Goal: Task Accomplishment & Management: Complete application form

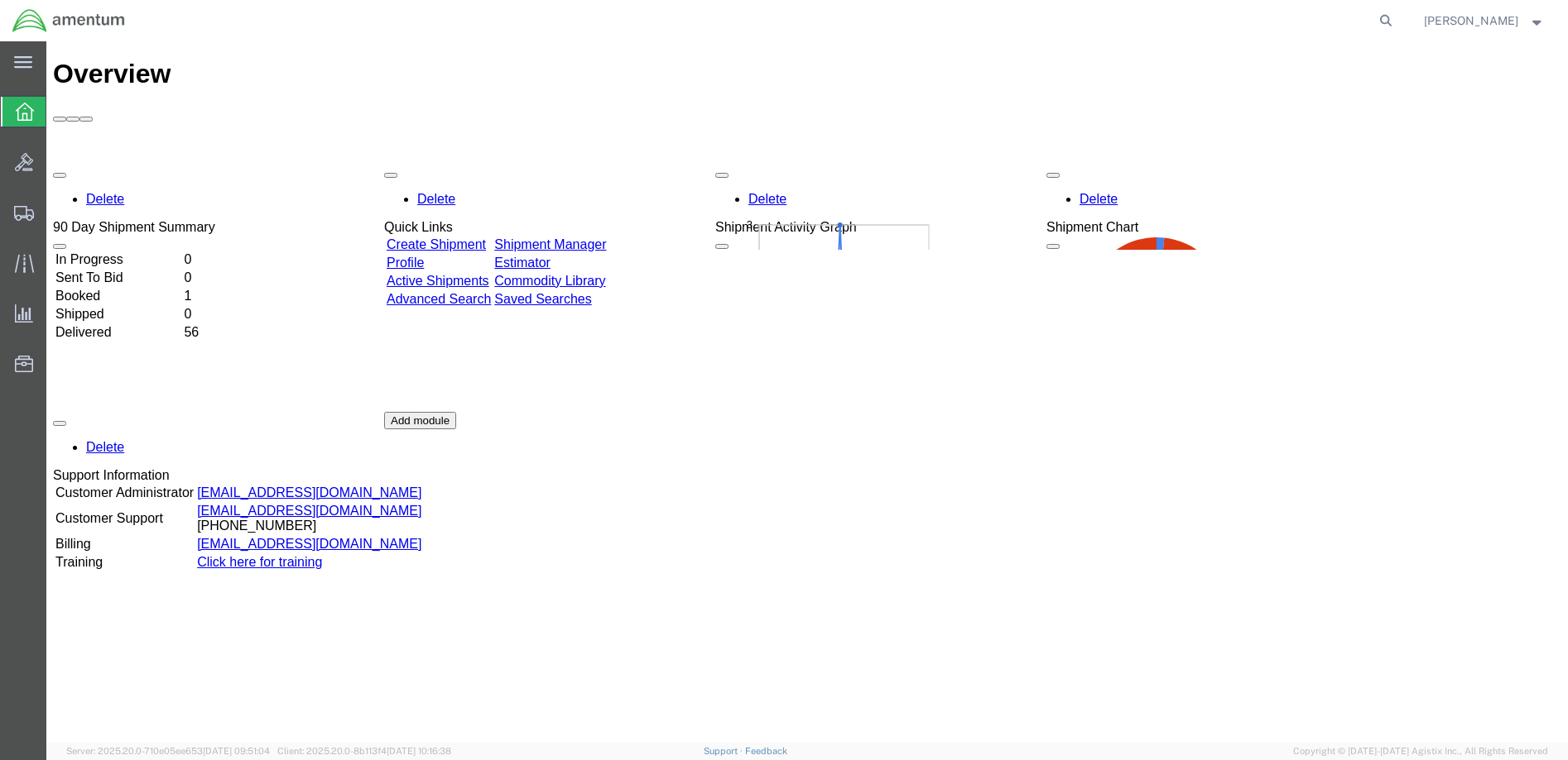
click at [114, 288] on td "Booked" at bounding box center [118, 296] width 127 height 17
click at [131, 324] on td "Delivered" at bounding box center [118, 332] width 127 height 17
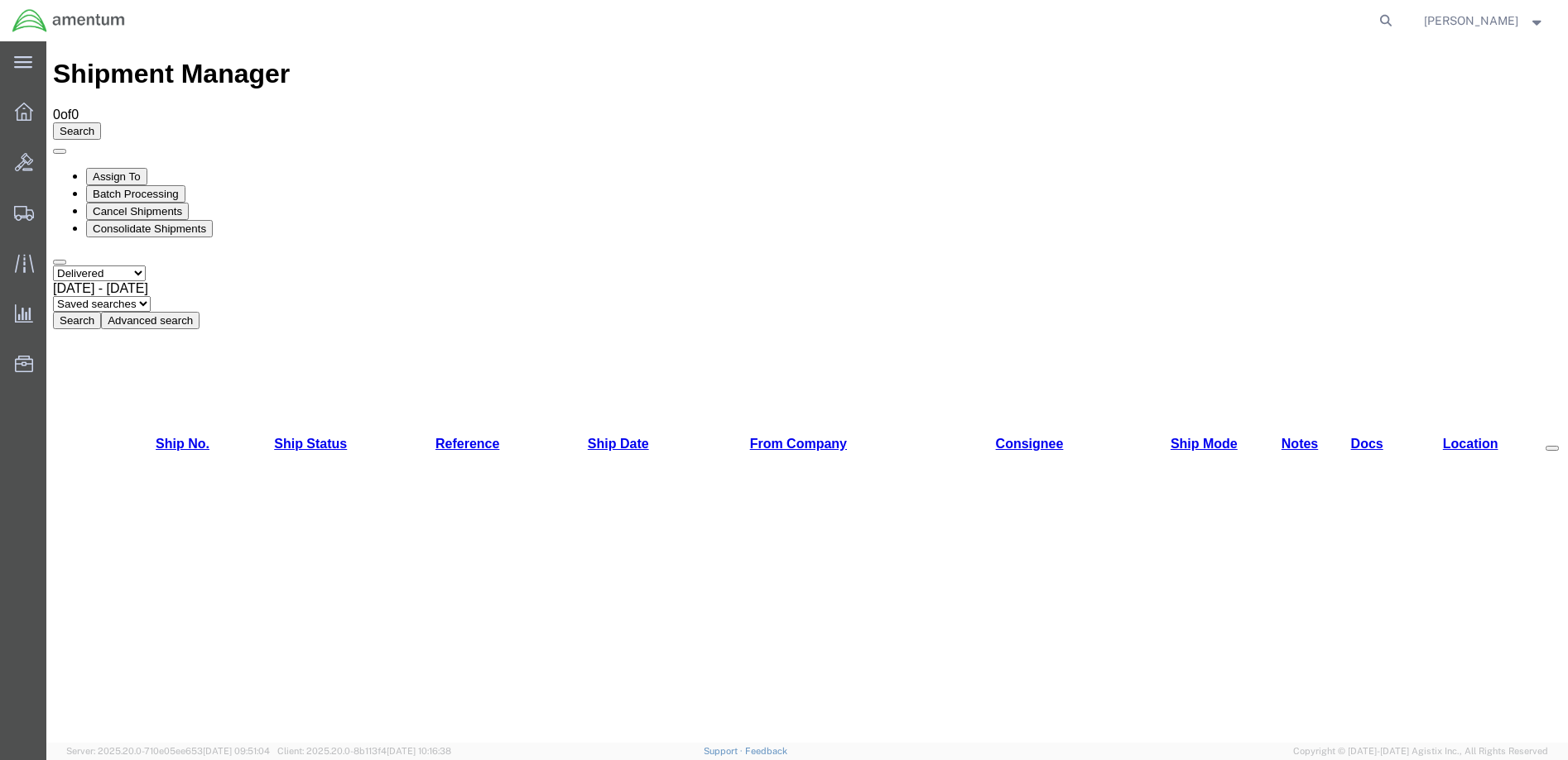
click at [101, 312] on button "Search" at bounding box center [77, 321] width 48 height 18
select select "ALL"
click at [101, 312] on button "Search" at bounding box center [77, 321] width 48 height 18
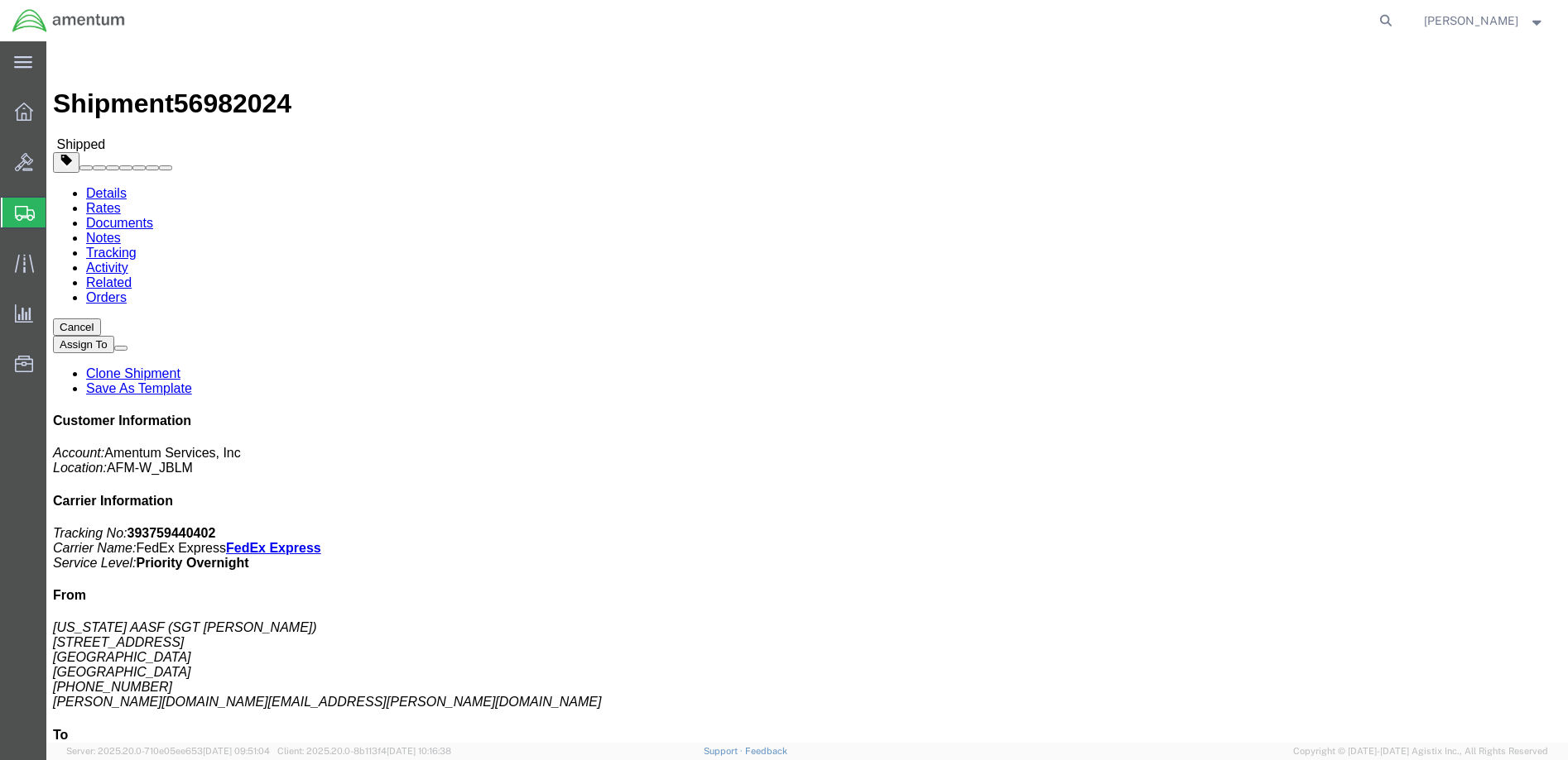
drag, startPoint x: 1282, startPoint y: 213, endPoint x: 1354, endPoint y: 215, distance: 72.0
click b "393759440402"
drag, startPoint x: 1354, startPoint y: 215, endPoint x: 1333, endPoint y: 215, distance: 21.0
click link "Clone Shipment"
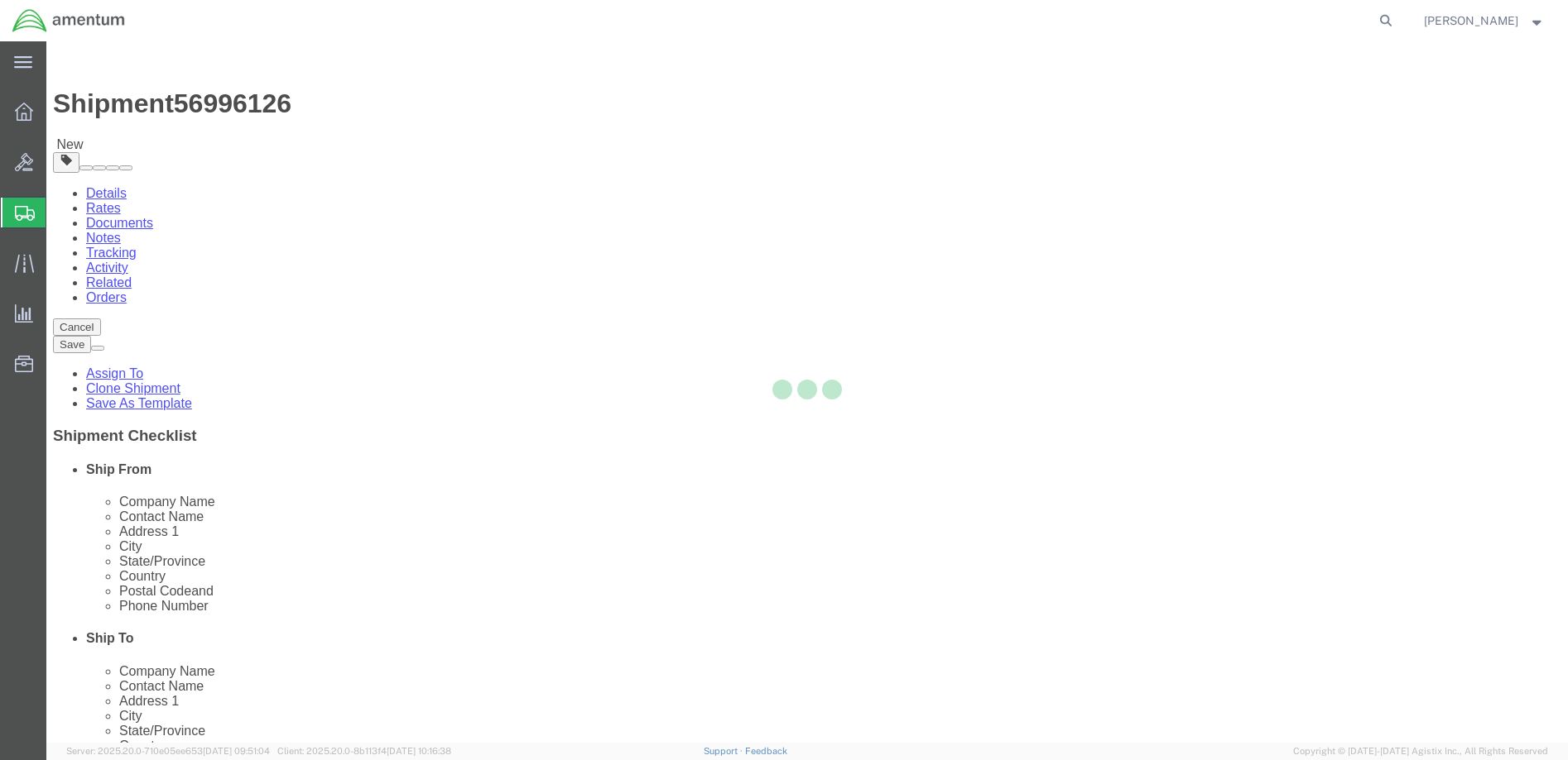
select select
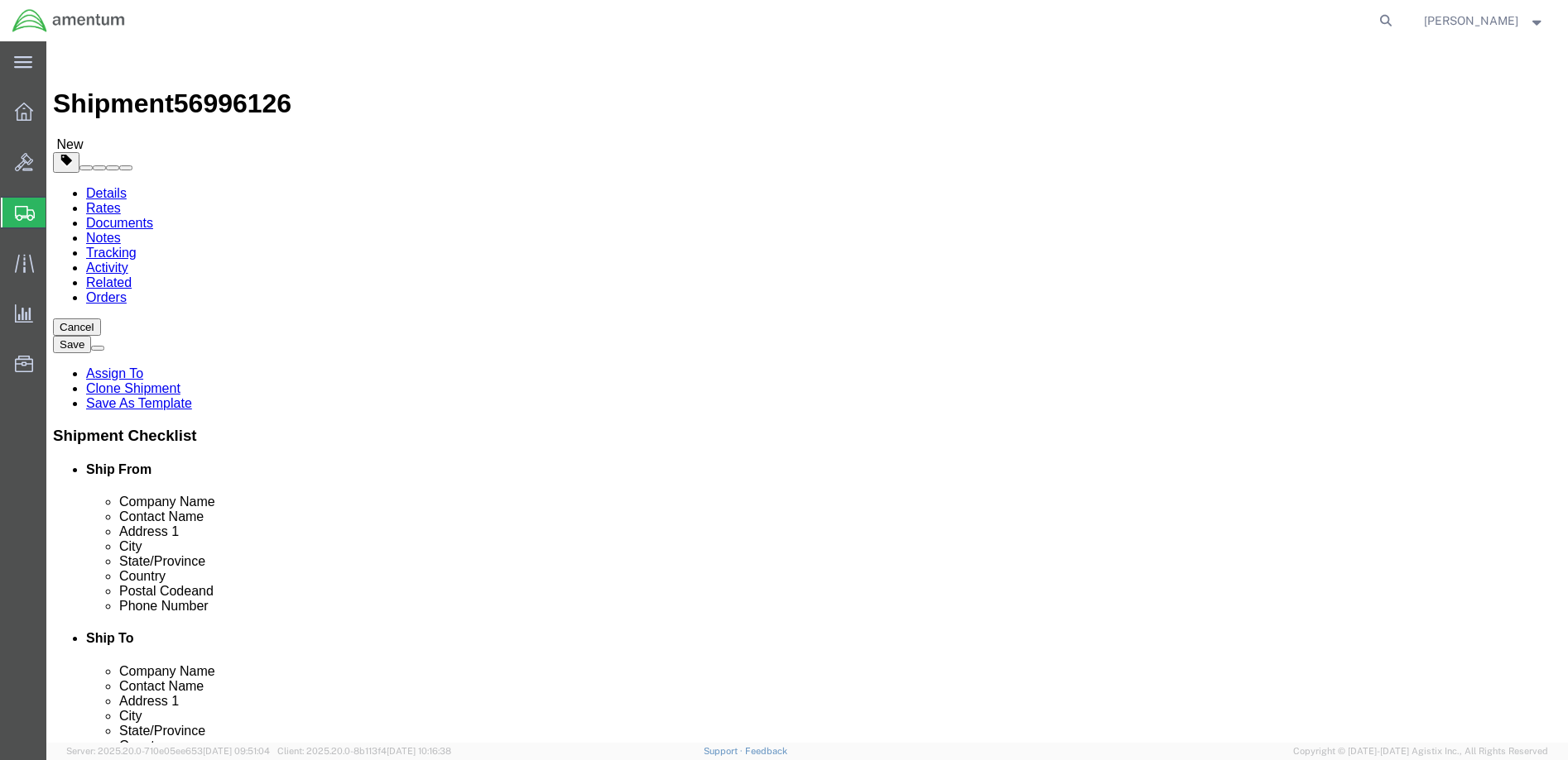
scroll to position [718, 0]
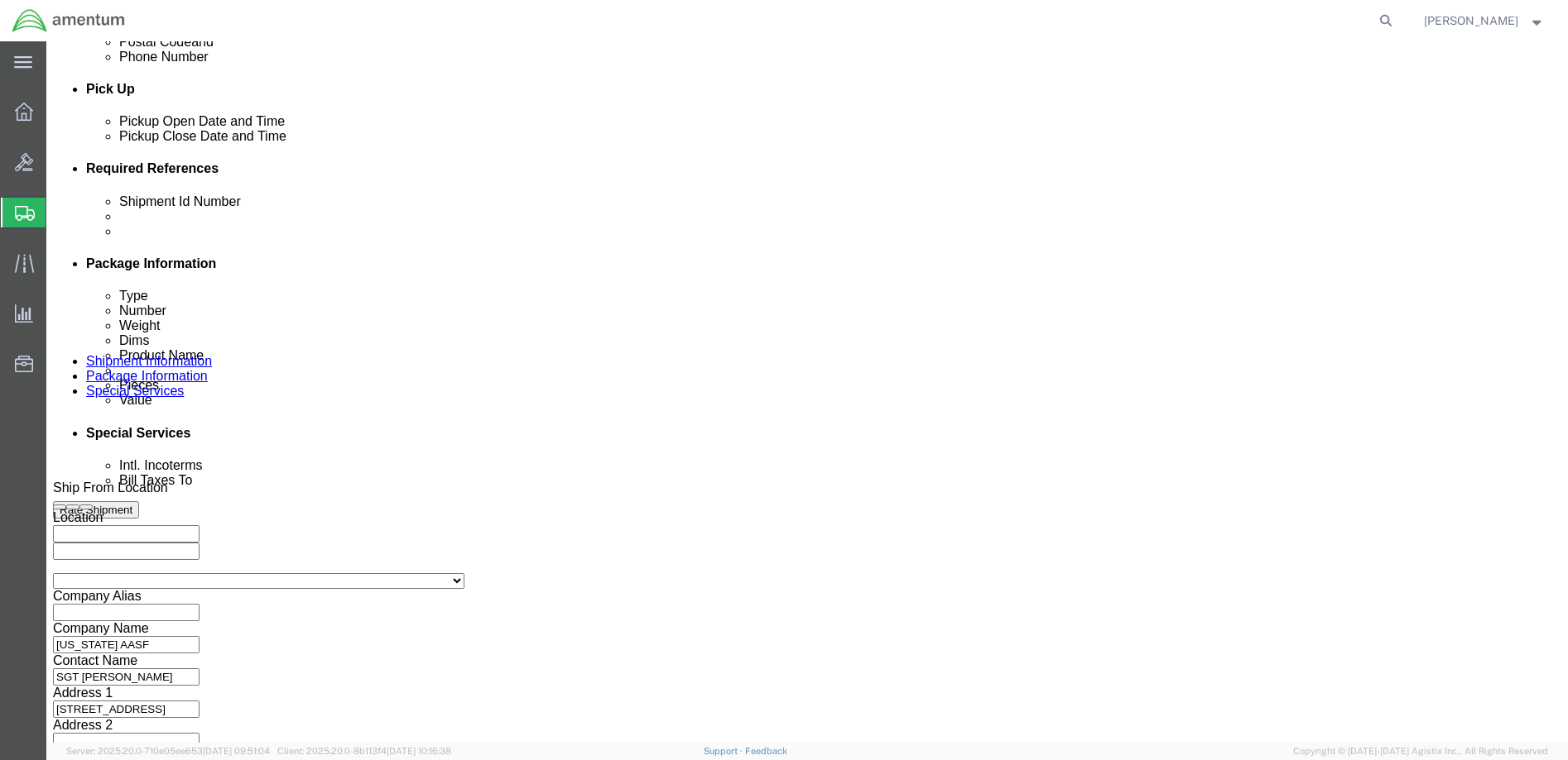
click button "Continue"
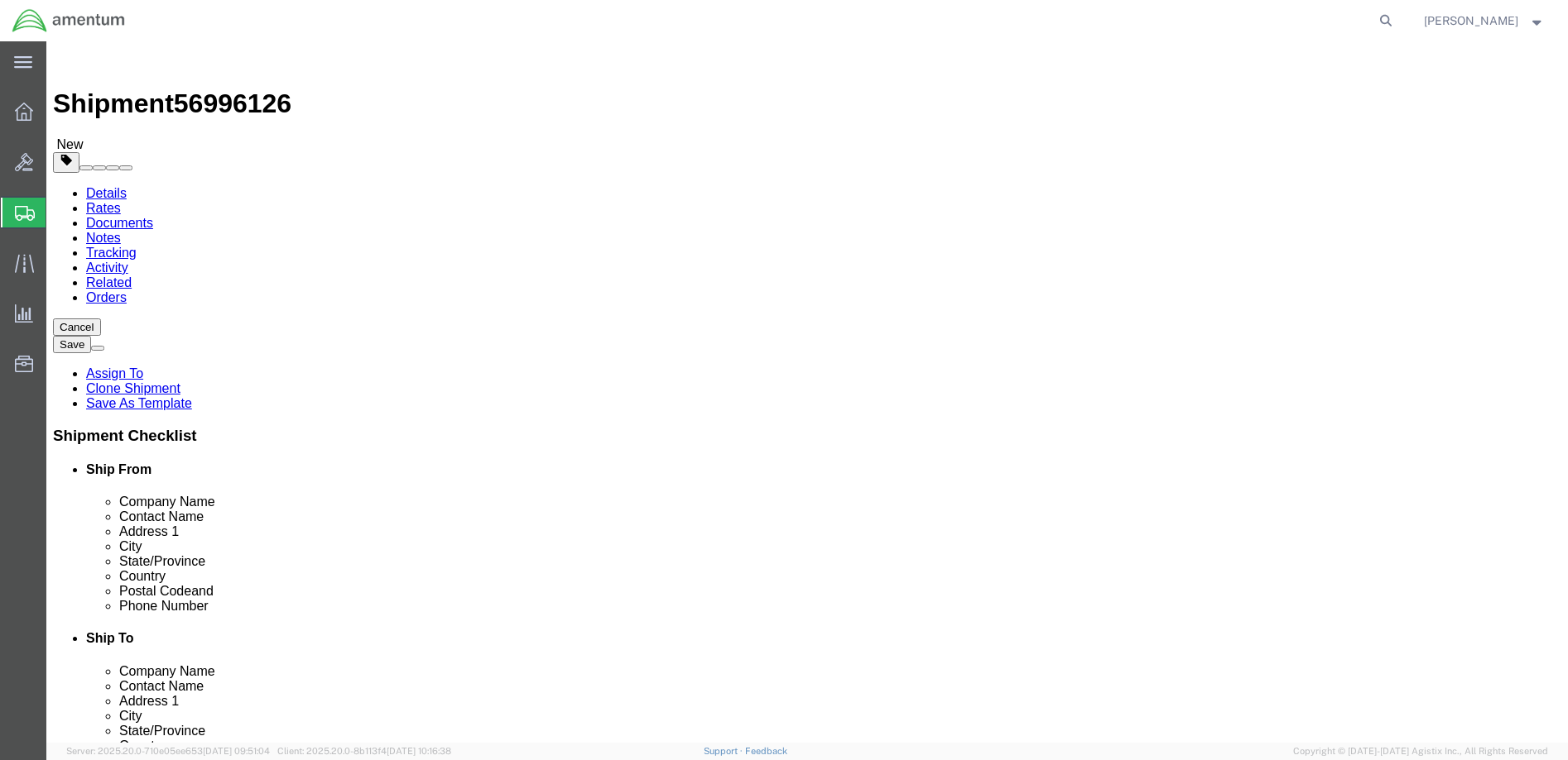
scroll to position [9, 0]
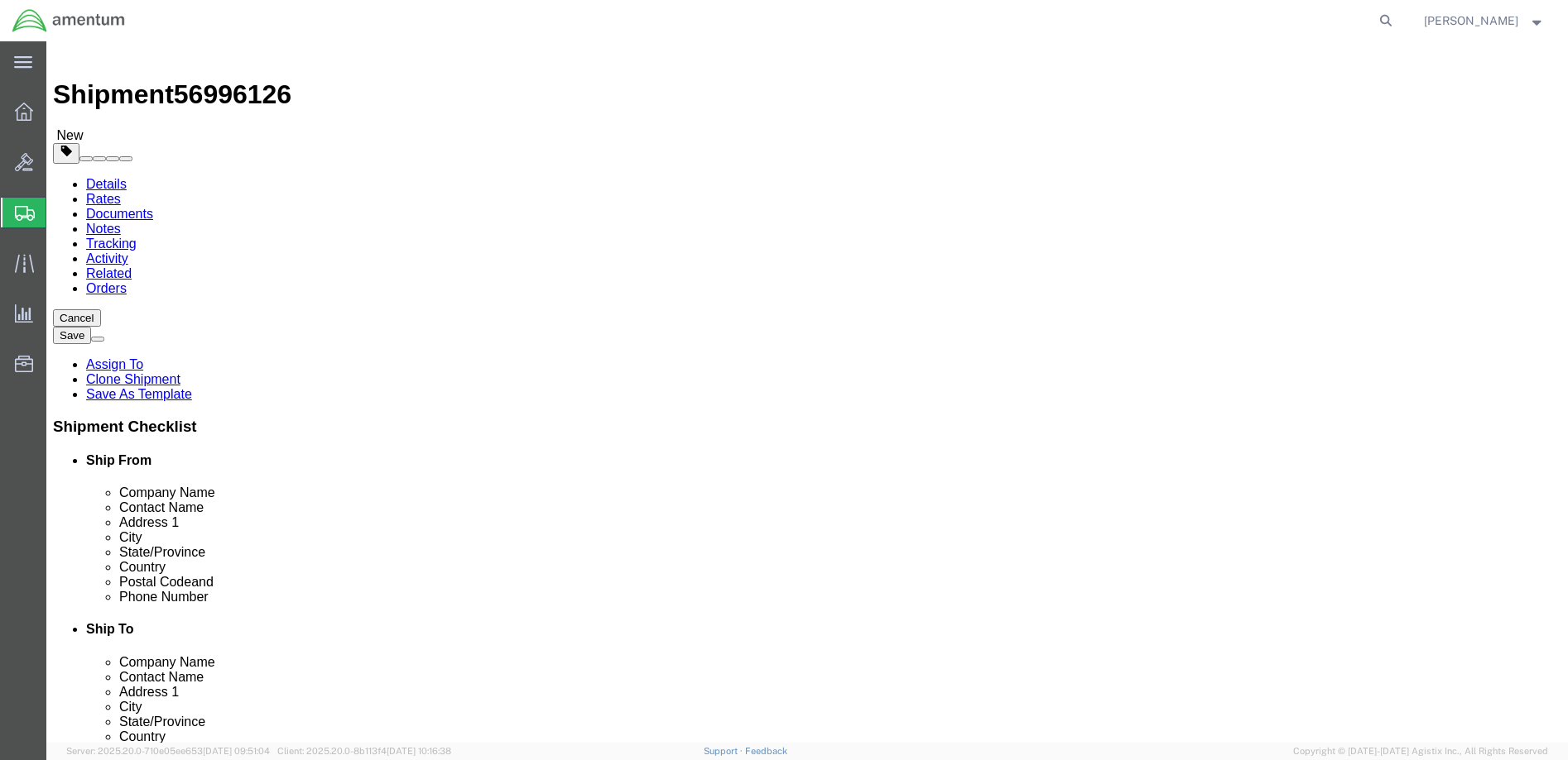
click link "Details"
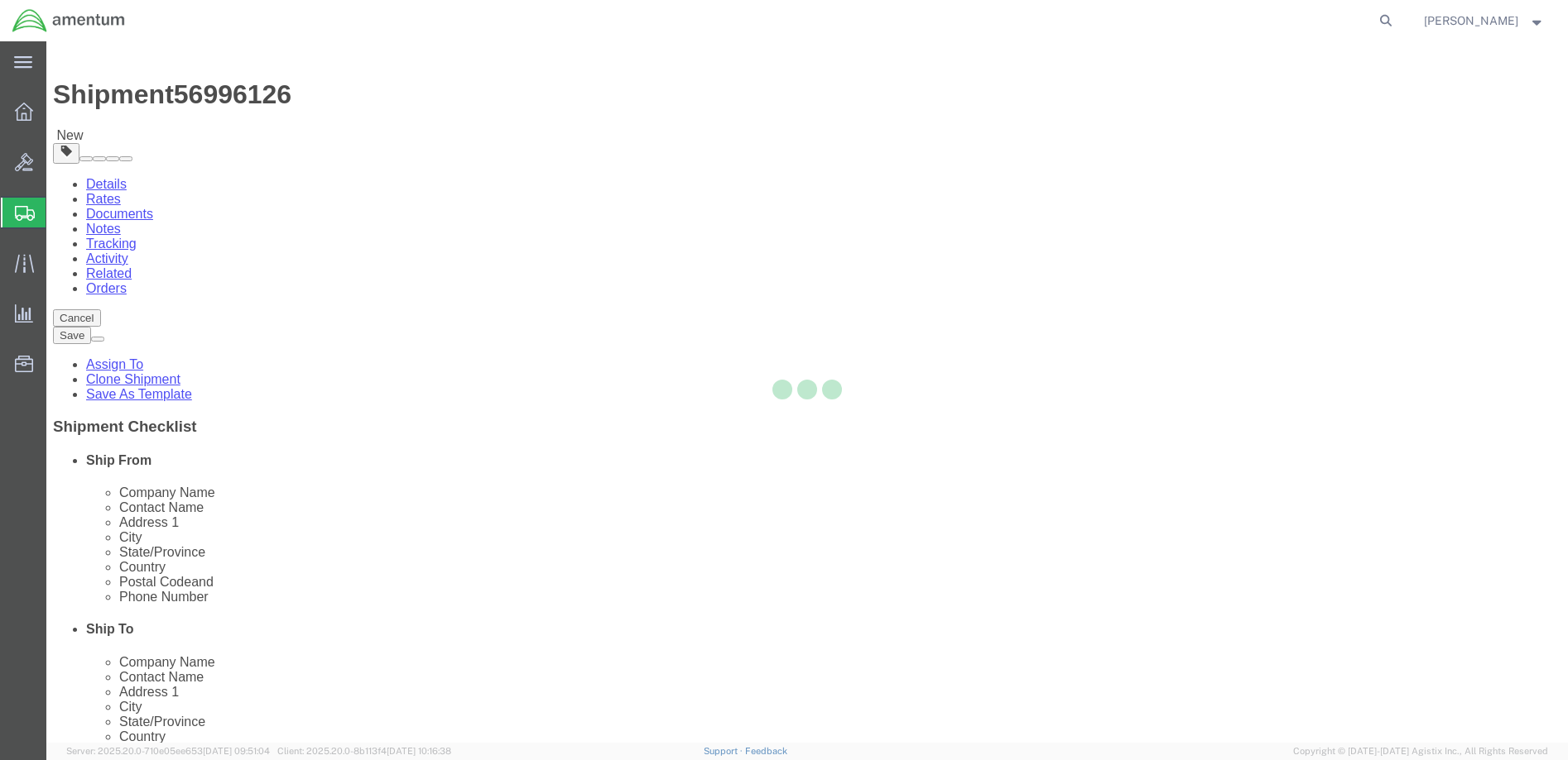
click at [99, 103] on div at bounding box center [807, 392] width 1522 height 702
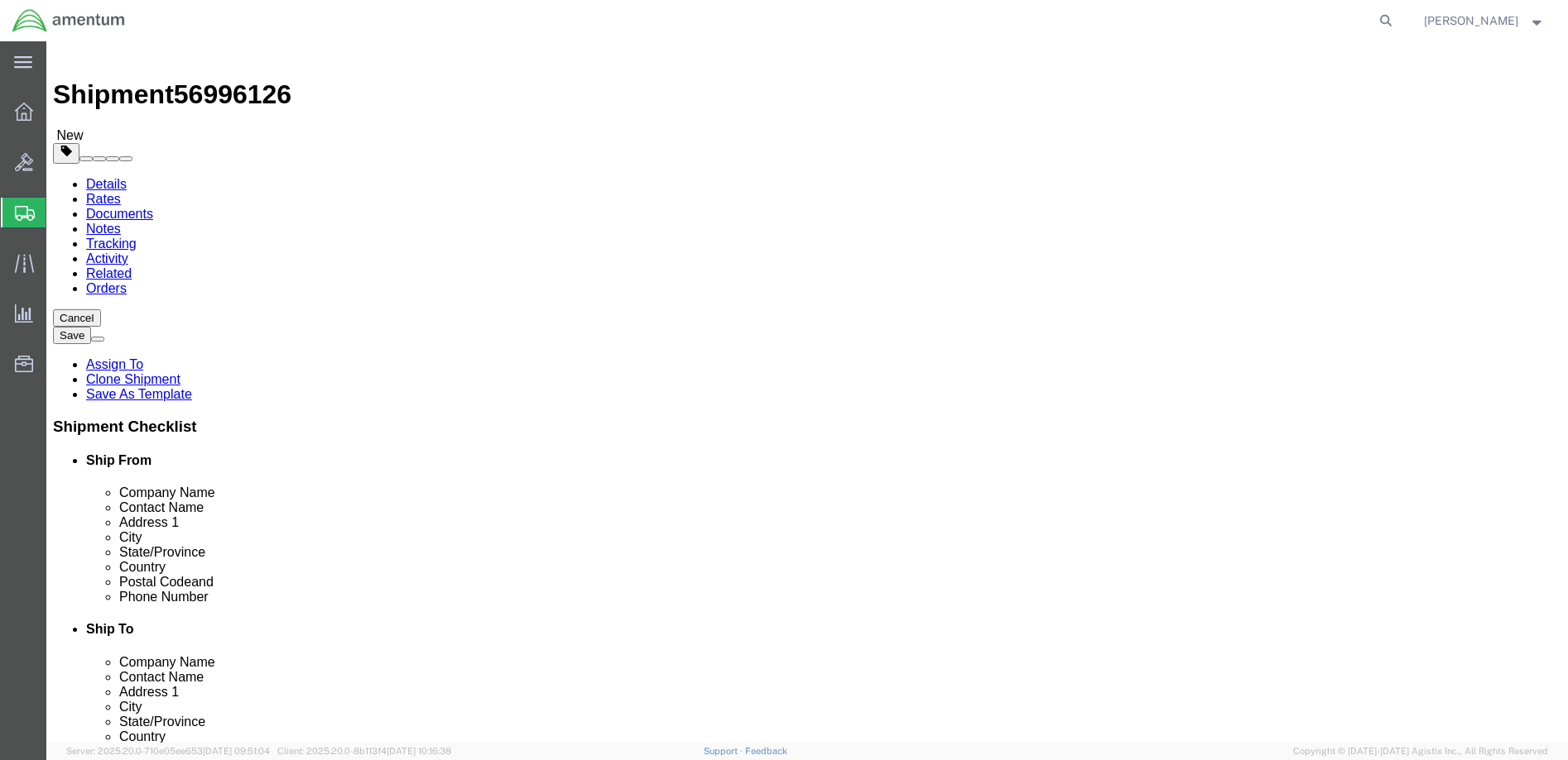
click input "4999.R.2521.AW.AM.0F.YWKM.00"
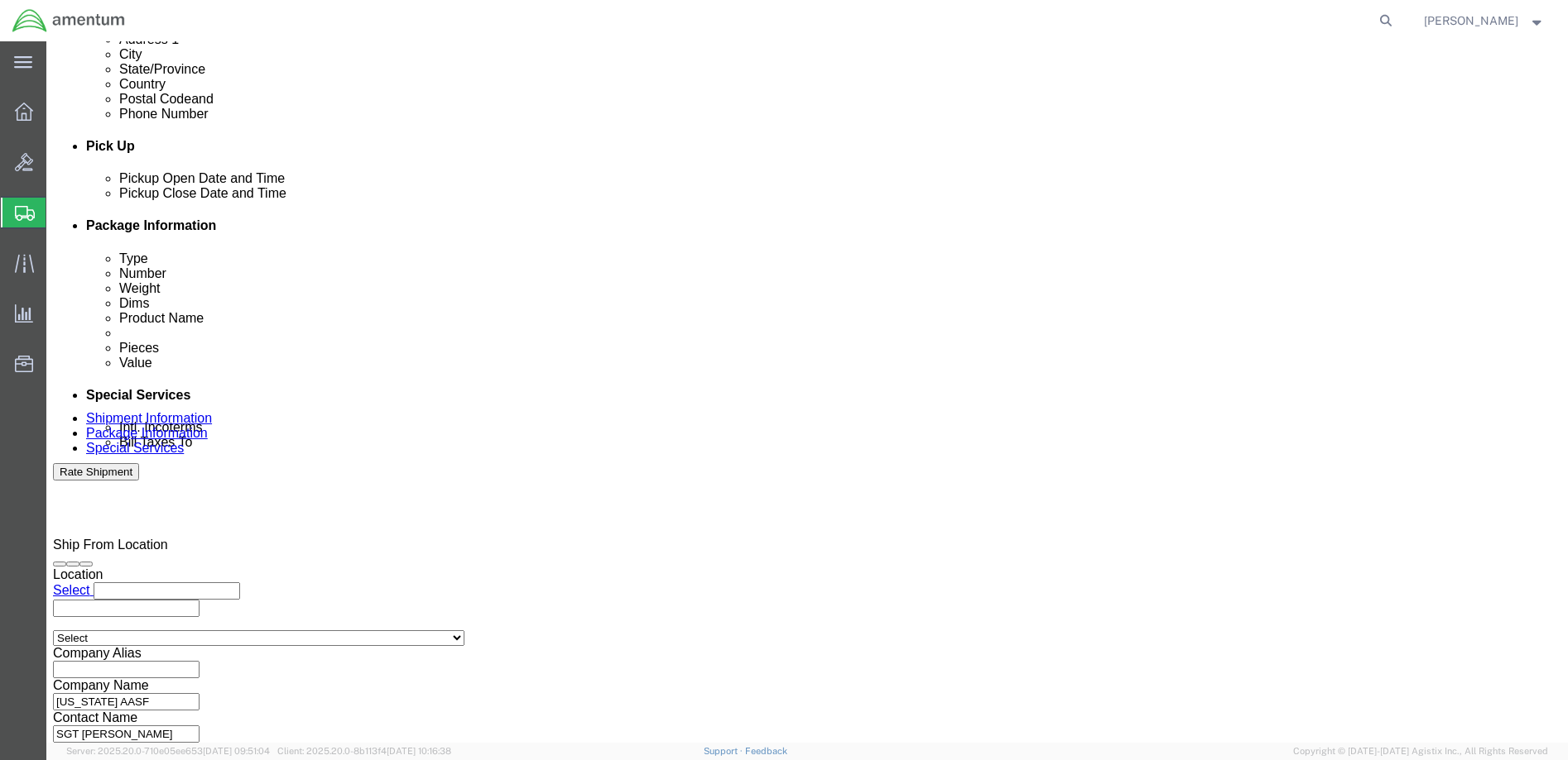
click button "Continue"
click button "Rate Shipment"
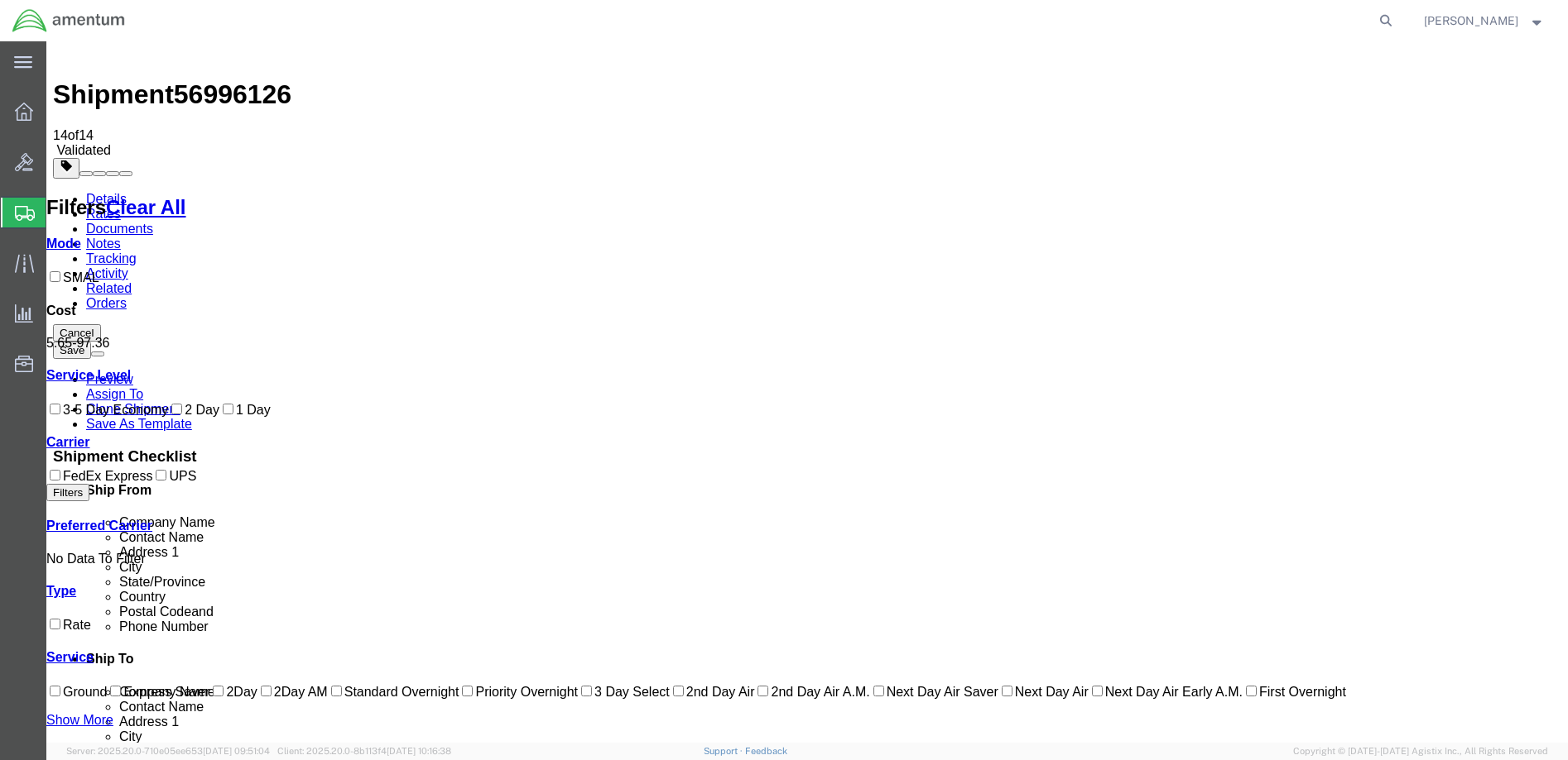
scroll to position [0, 0]
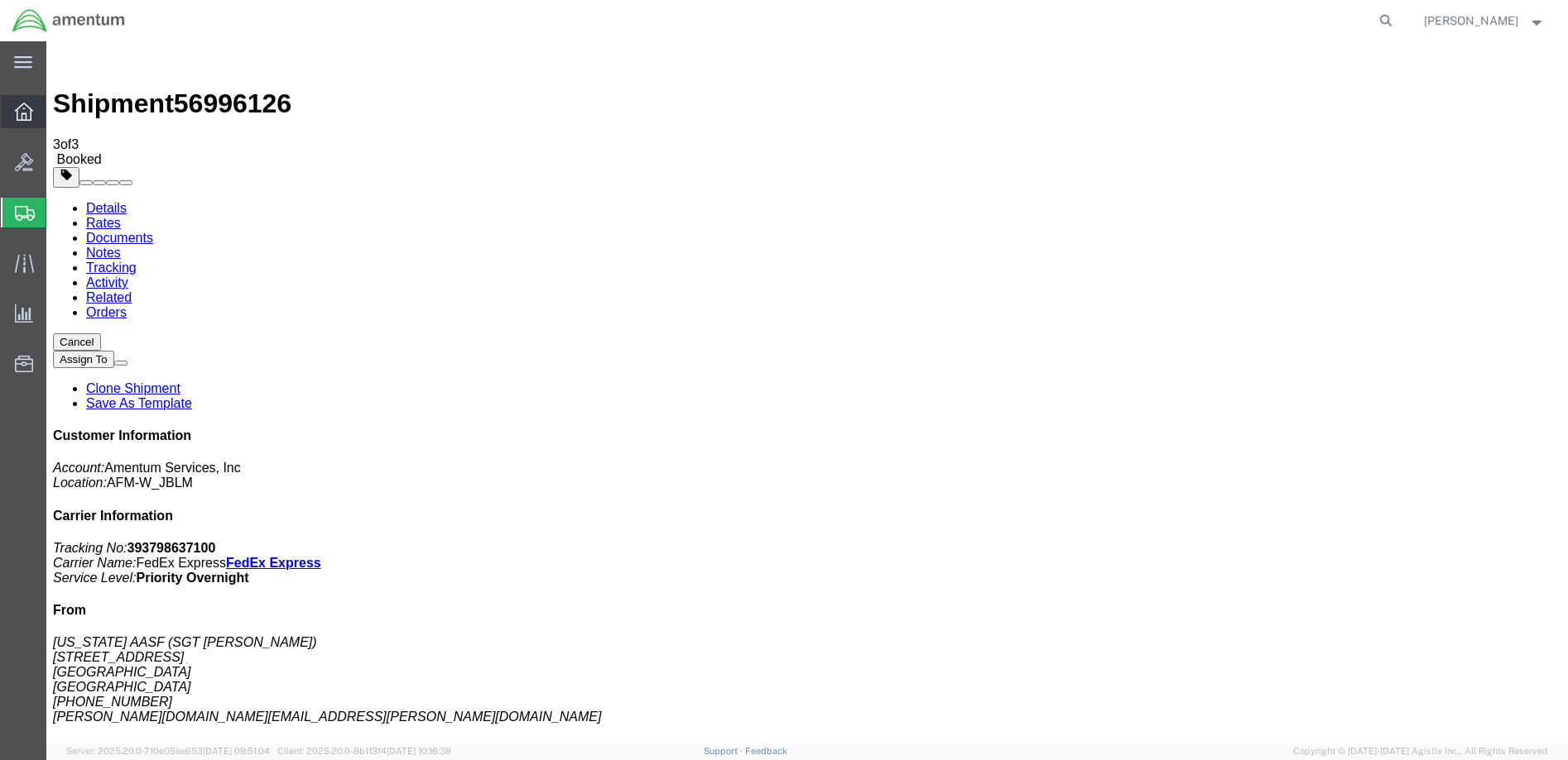
click at [28, 115] on icon at bounding box center [24, 112] width 18 height 18
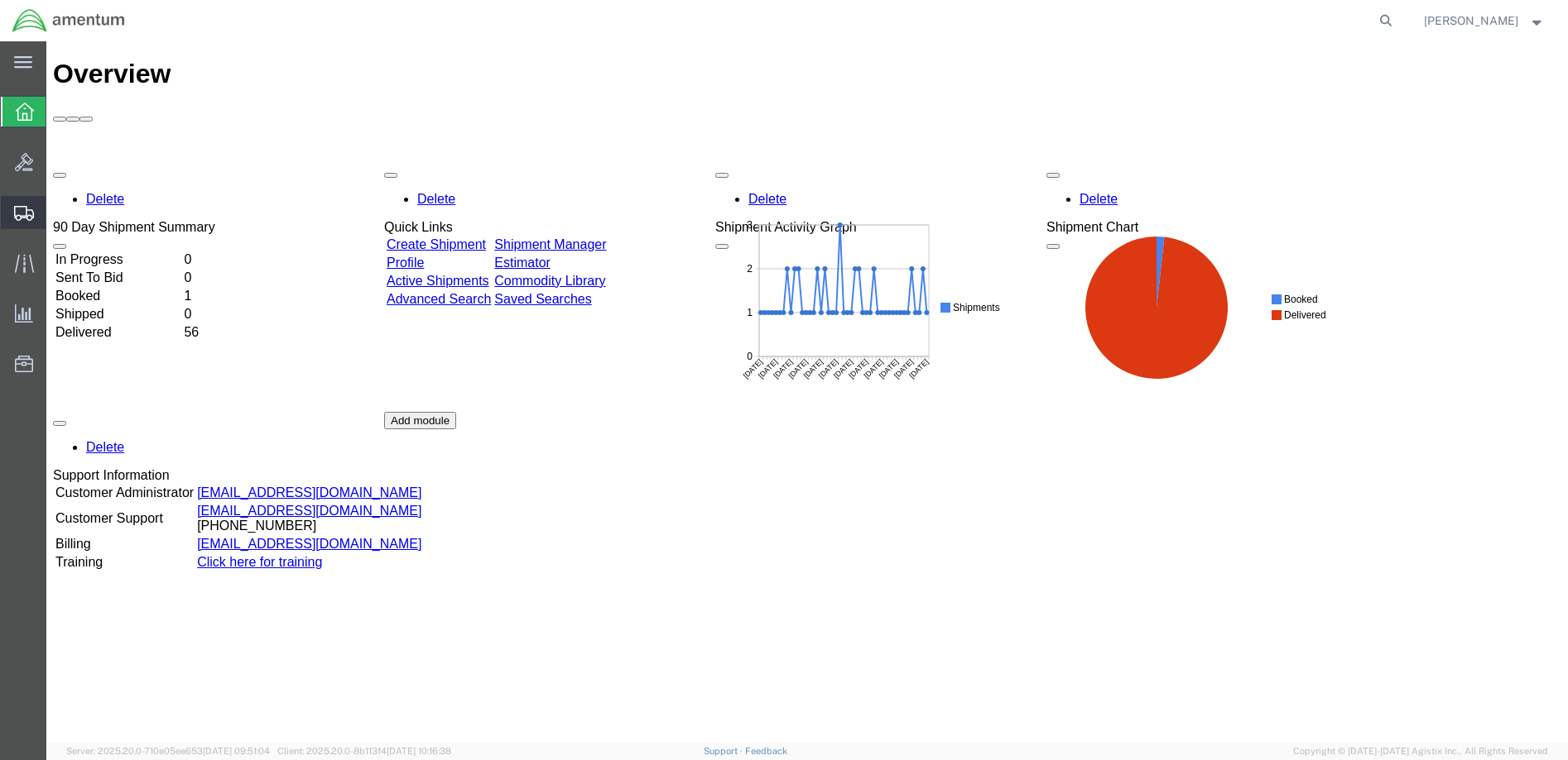
click at [0, 0] on span "Shipment Manager" at bounding box center [0, 0] width 0 height 0
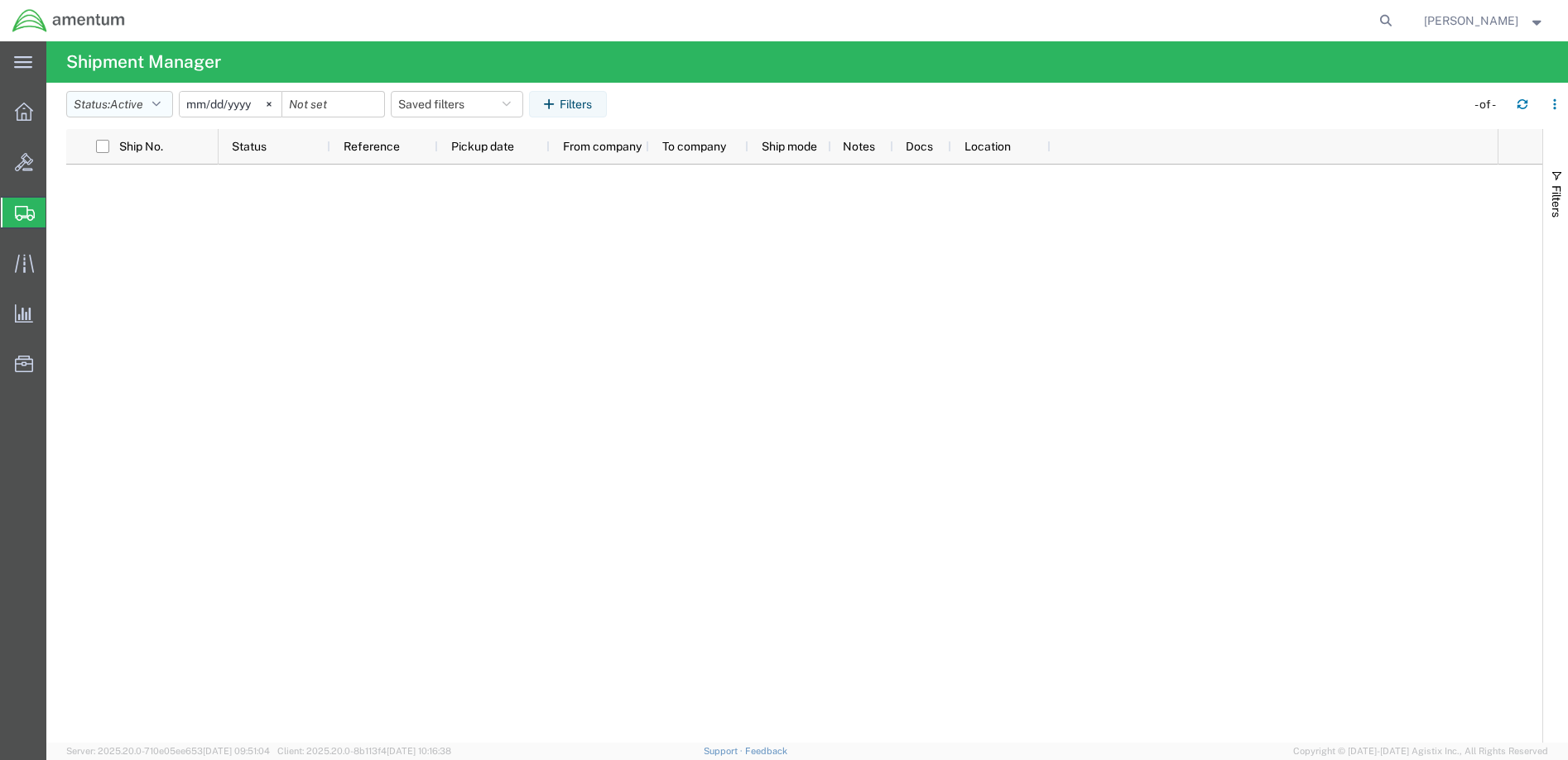
click at [160, 103] on icon "button" at bounding box center [156, 105] width 8 height 12
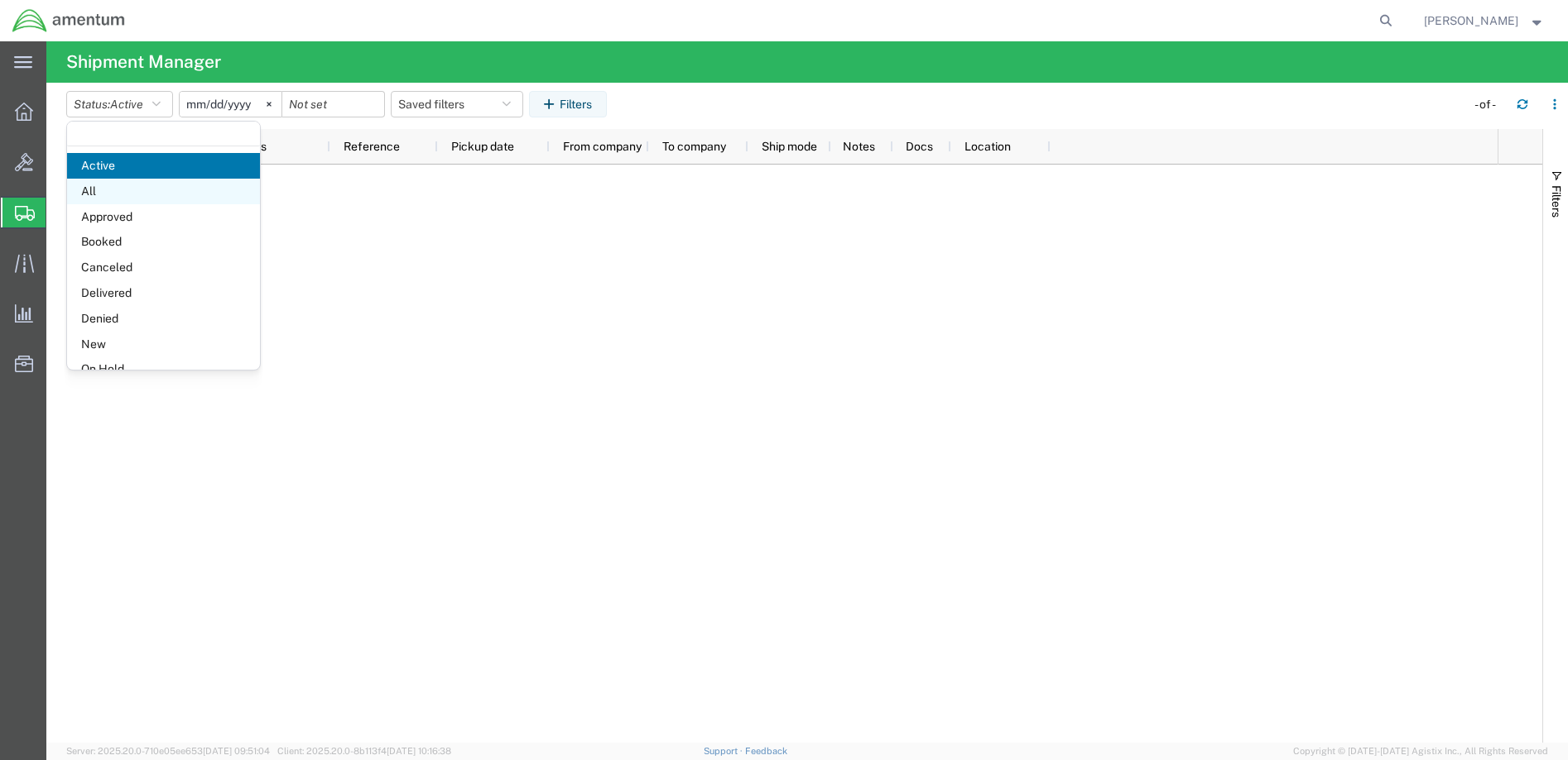
click at [110, 194] on span "All" at bounding box center [163, 192] width 193 height 26
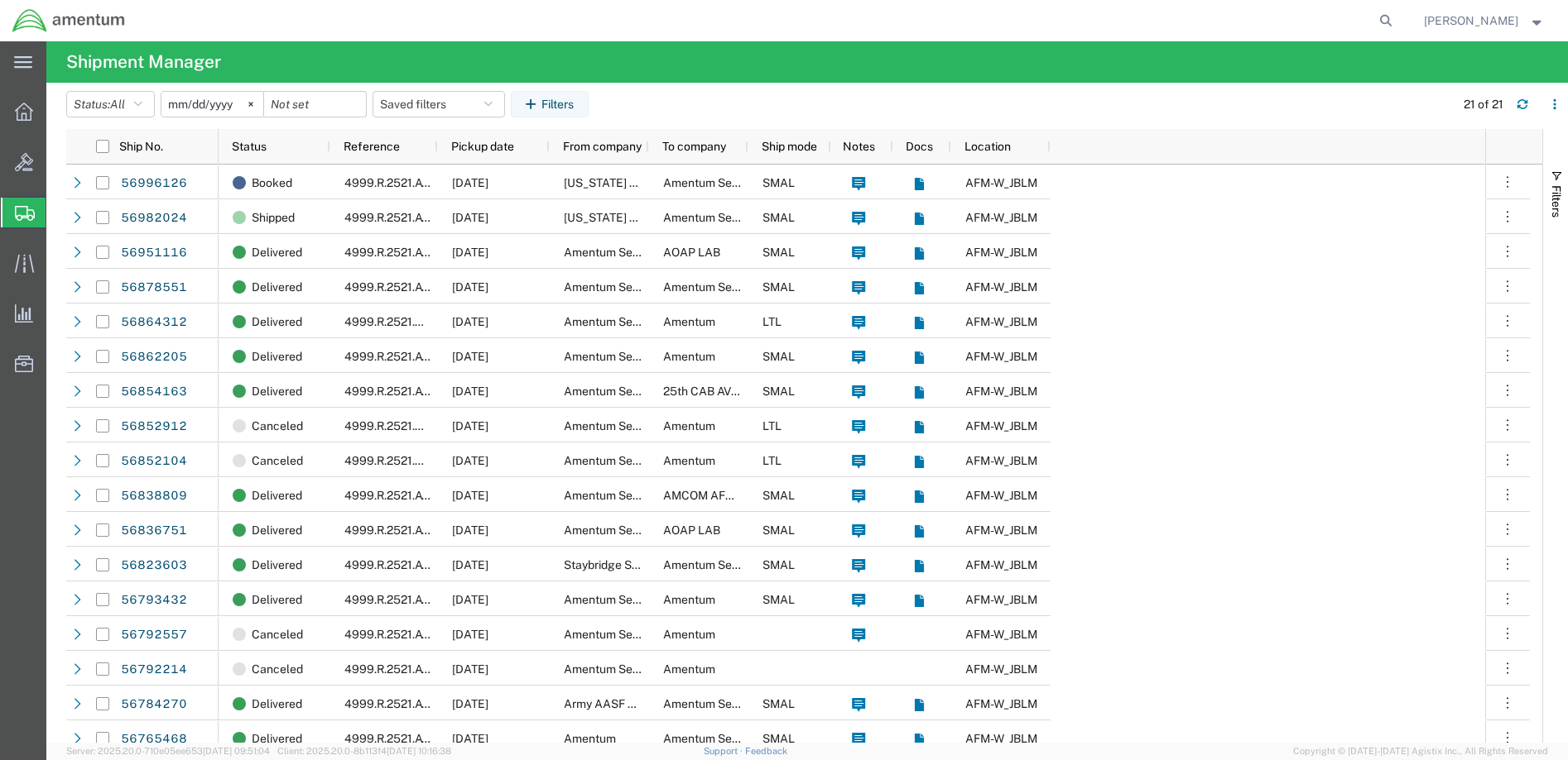
click at [0, 0] on span "Create Shipment" at bounding box center [0, 0] width 0 height 0
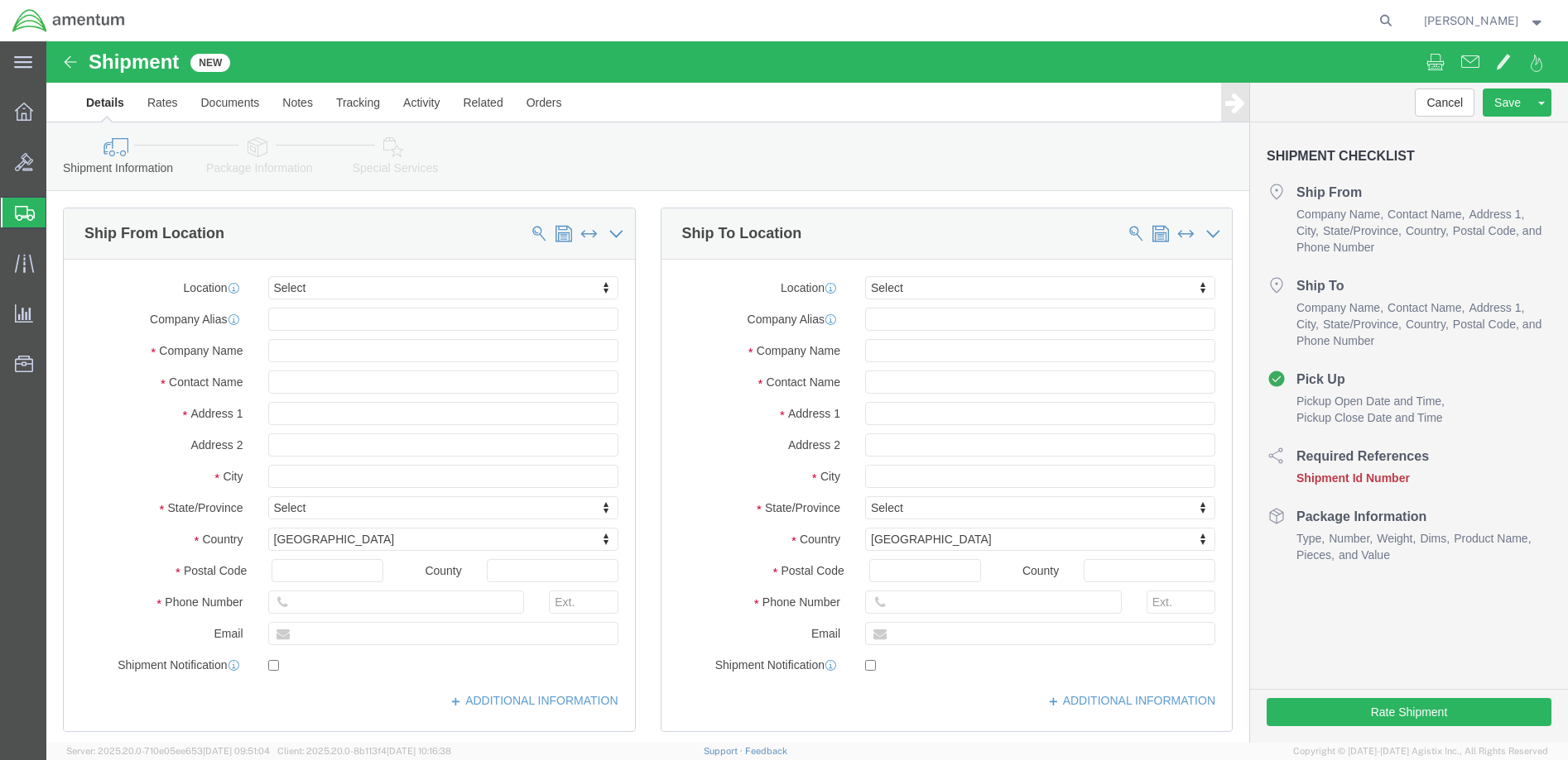
select select
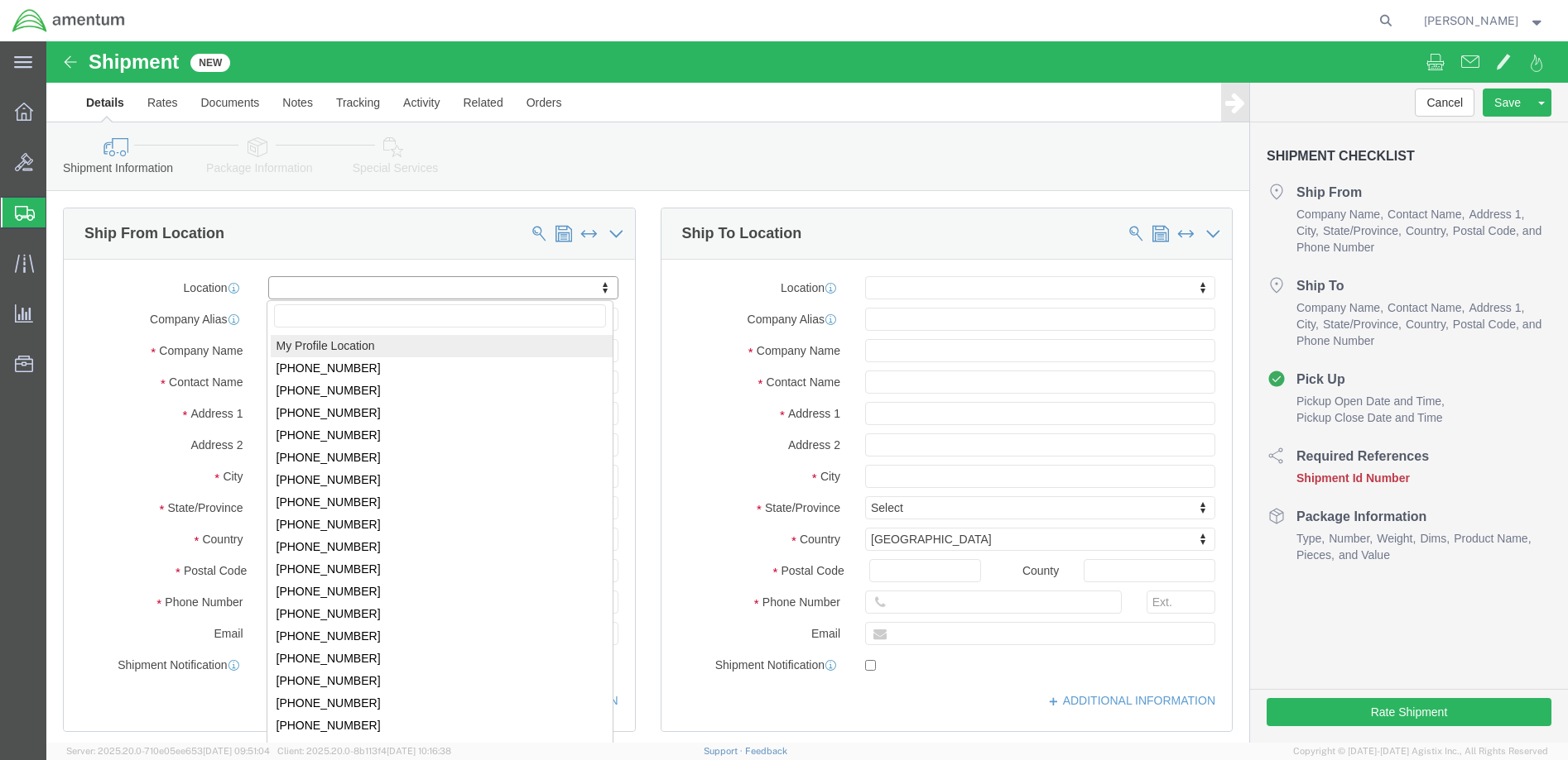
click body "Shipment New Details Rates Documents Notes Tracking Activity Related Orders Can…"
select select "MYPROFILE"
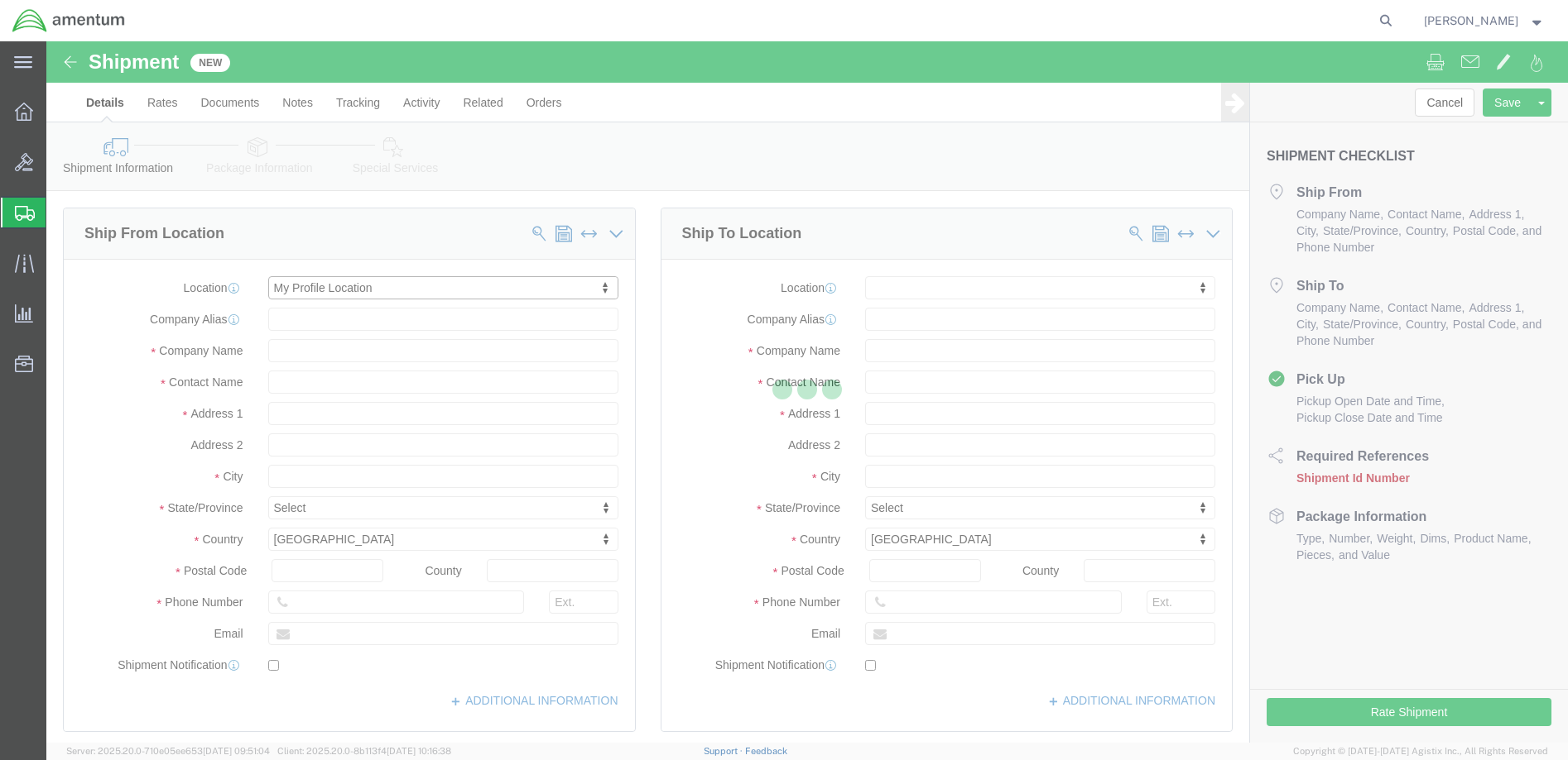
select select "WA"
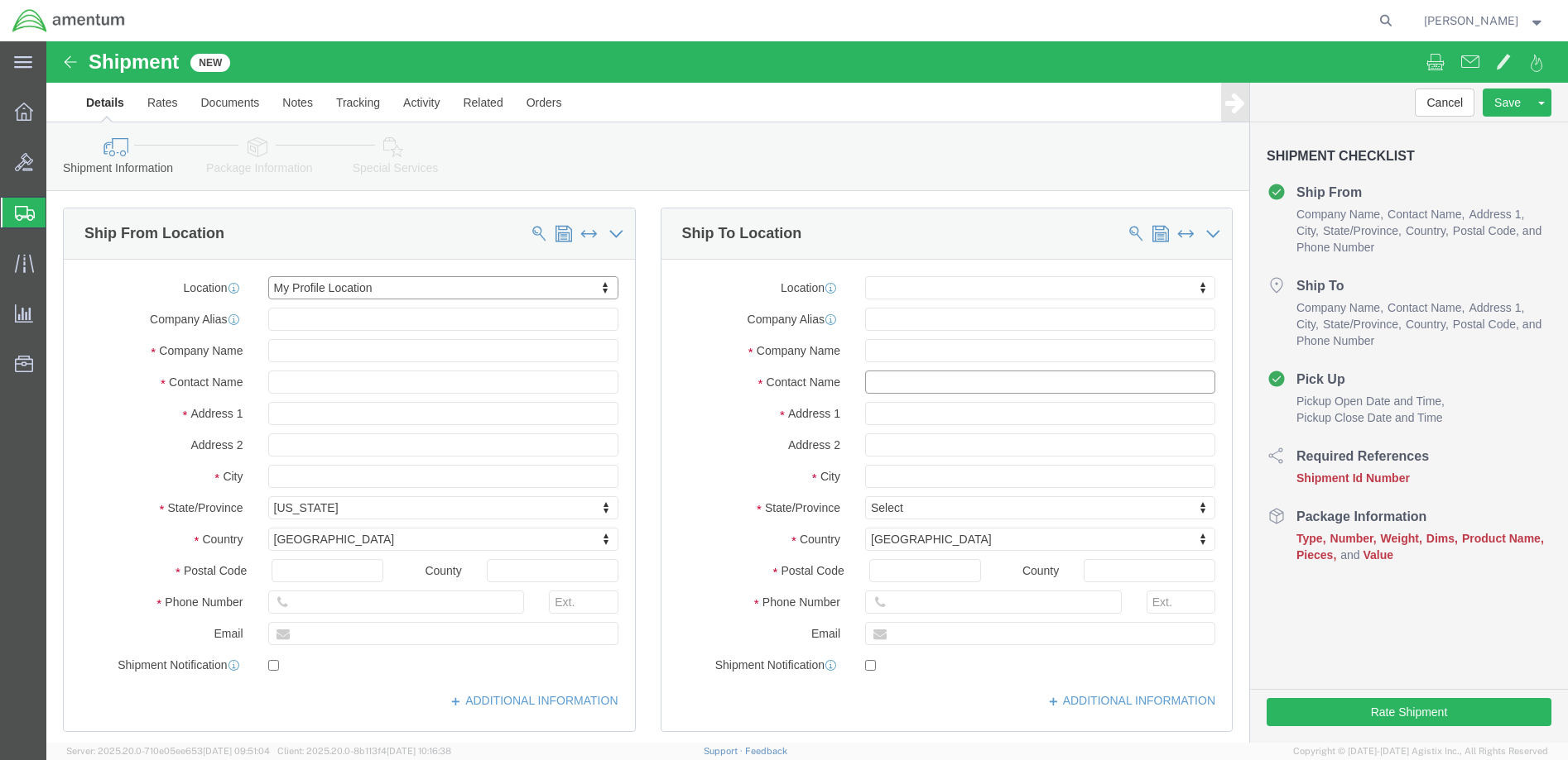
click input "text"
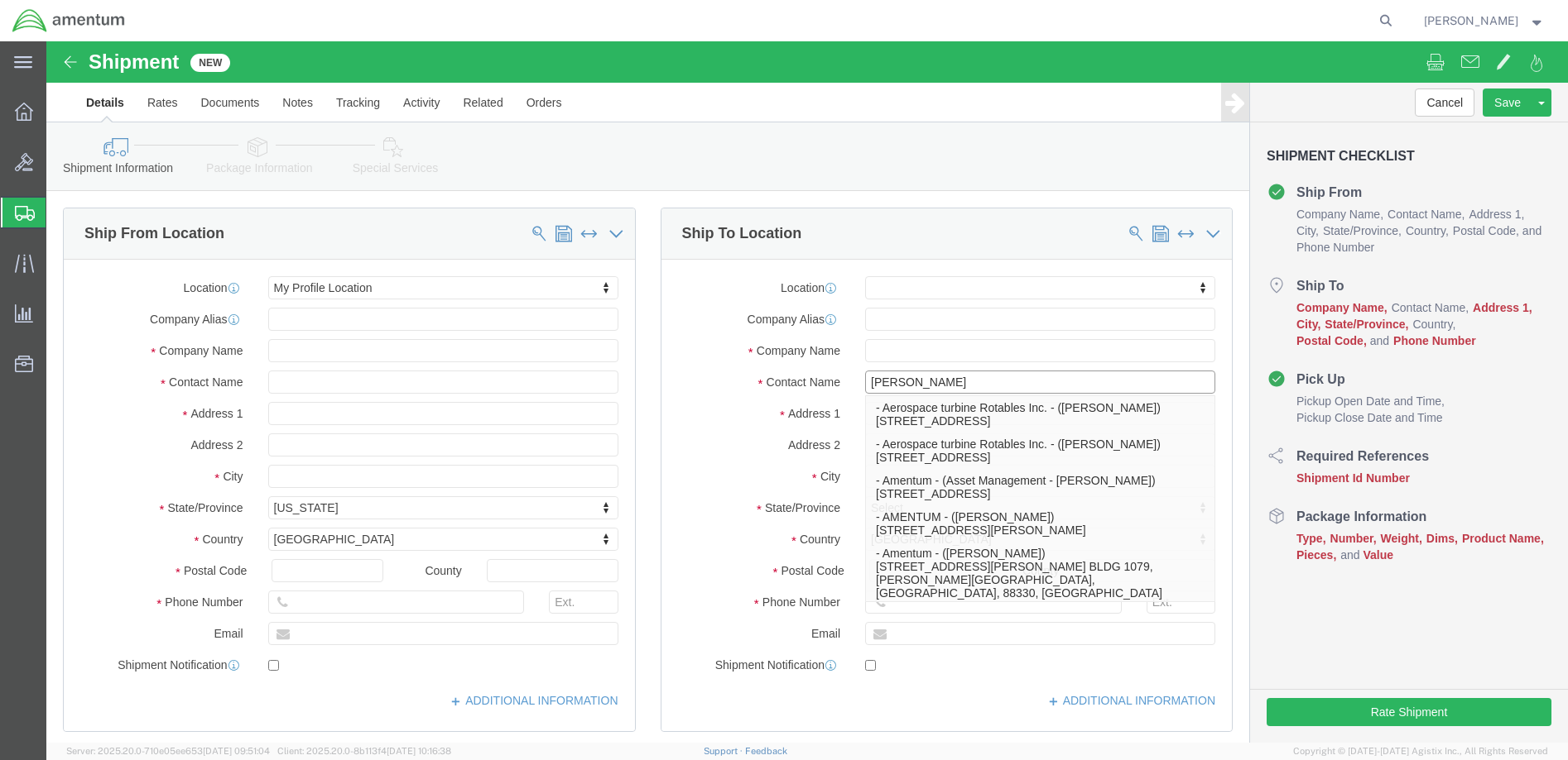
type input "[PERSON_NAME]"
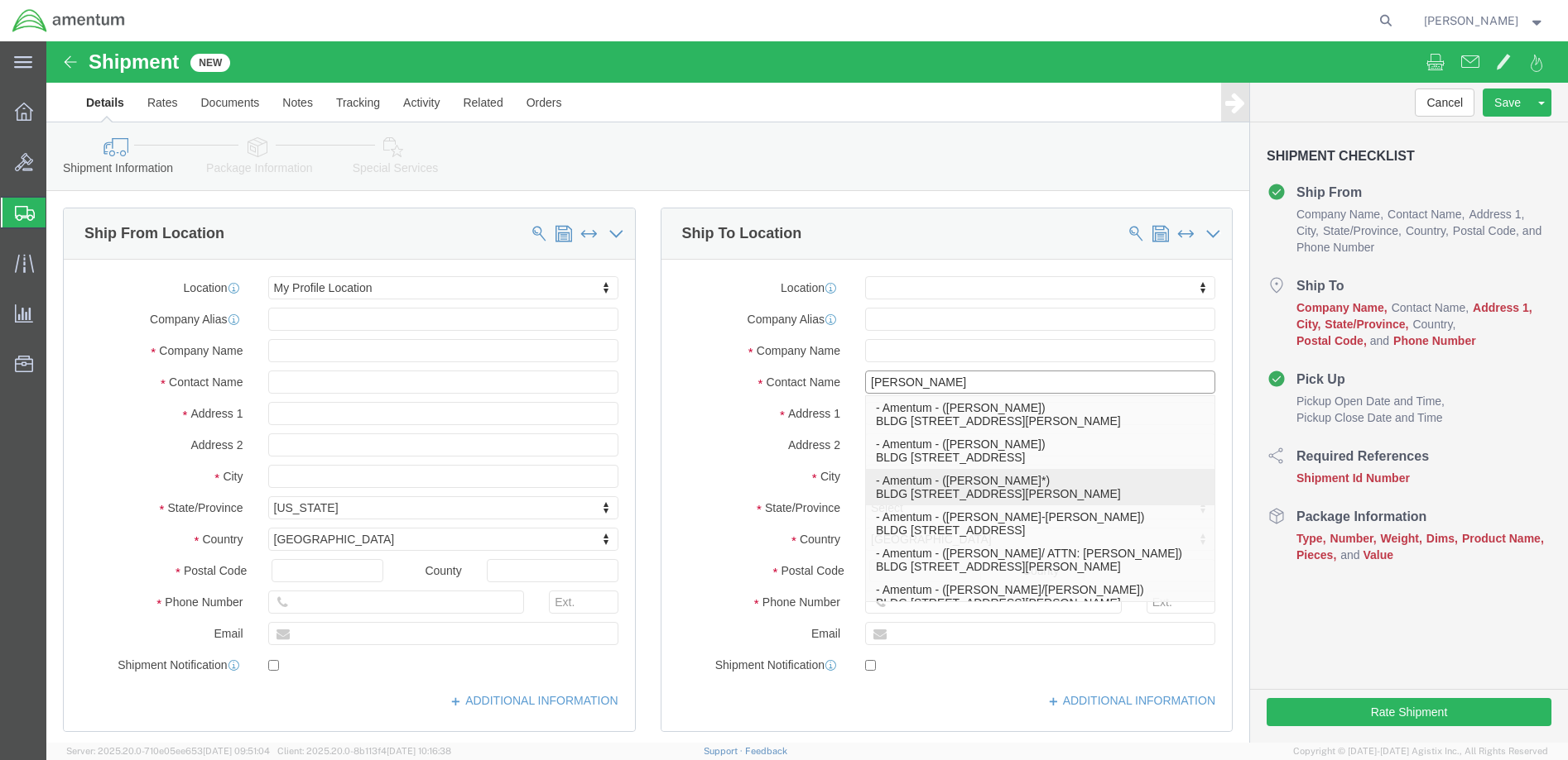
click p "- Amentum - ([PERSON_NAME]*) BLDG [STREET_ADDRESS][PERSON_NAME] Defrenn Army He…"
select select "[GEOGRAPHIC_DATA]"
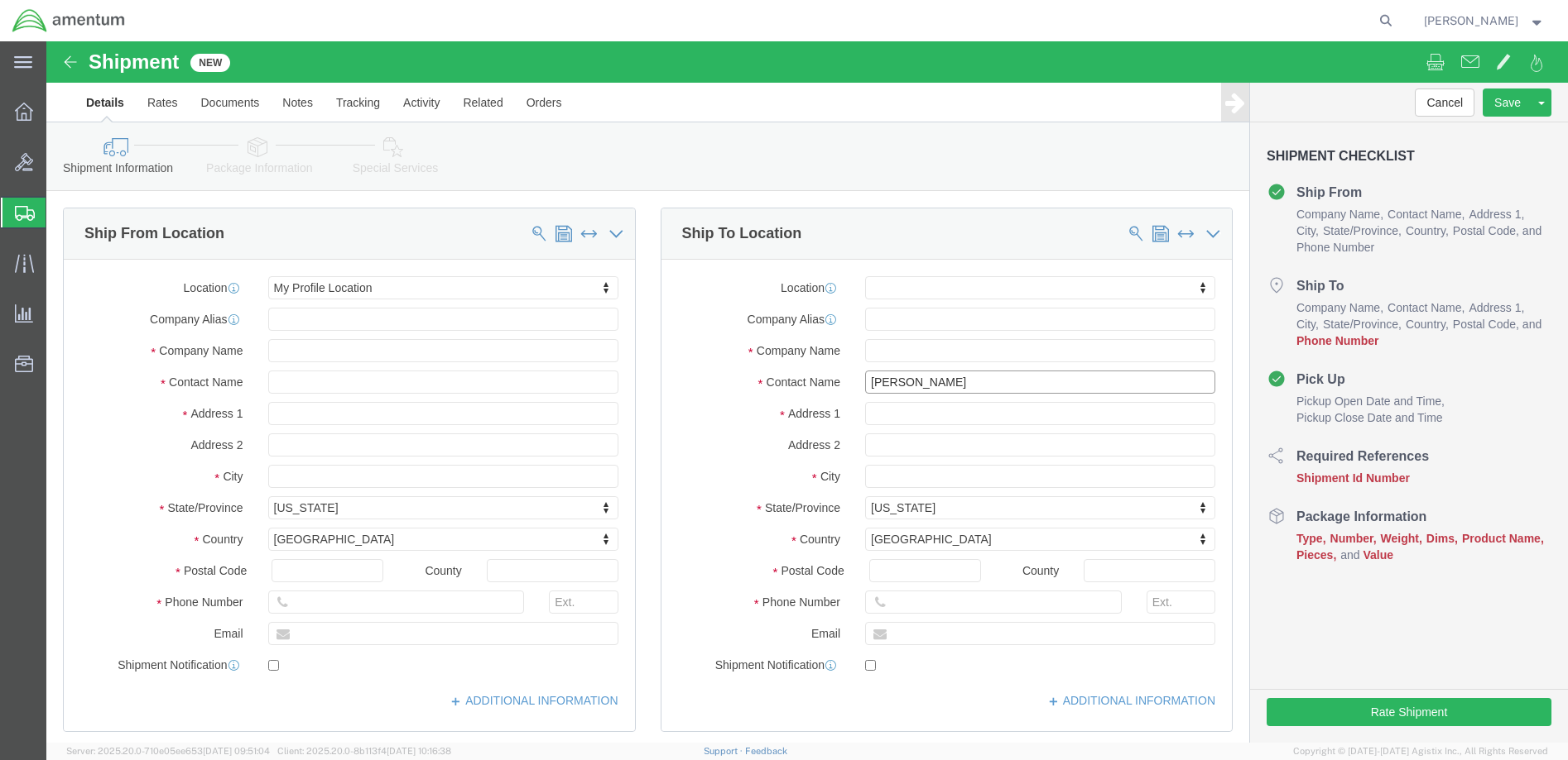
type input "[PERSON_NAME]*"
click input "text"
type input "[PHONE_NUMBER]"
click input "text"
